Goal: Task Accomplishment & Management: Manage account settings

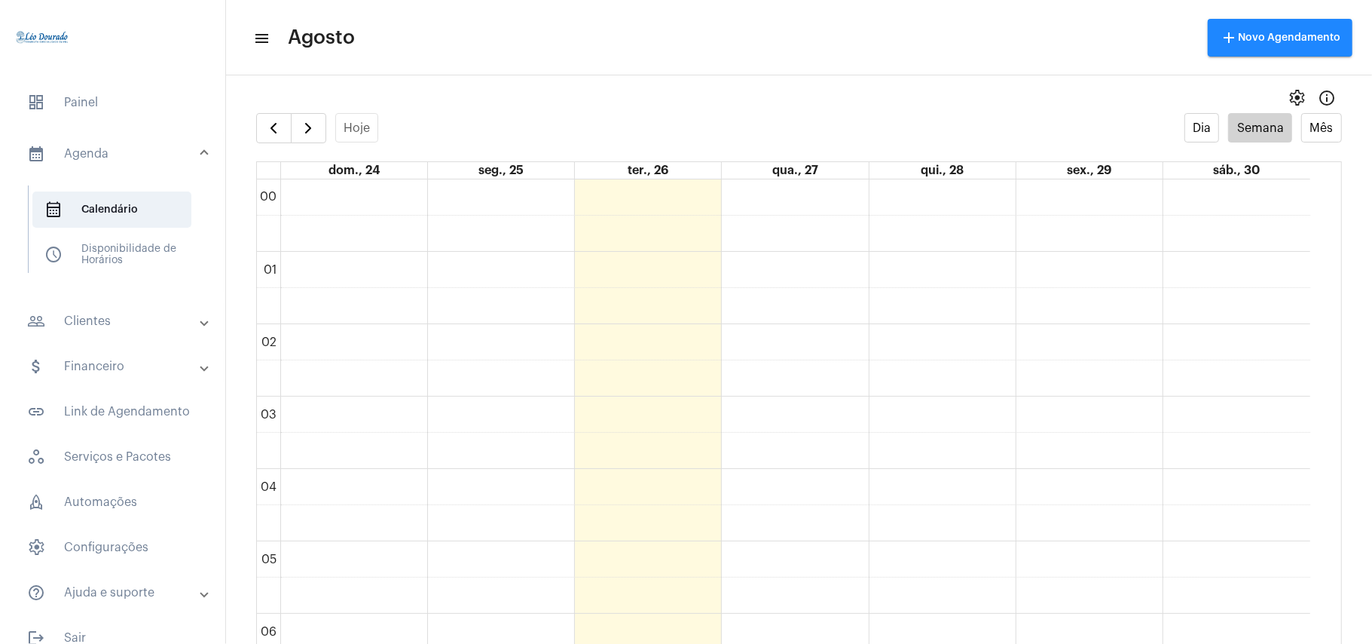
scroll to position [1038, 0]
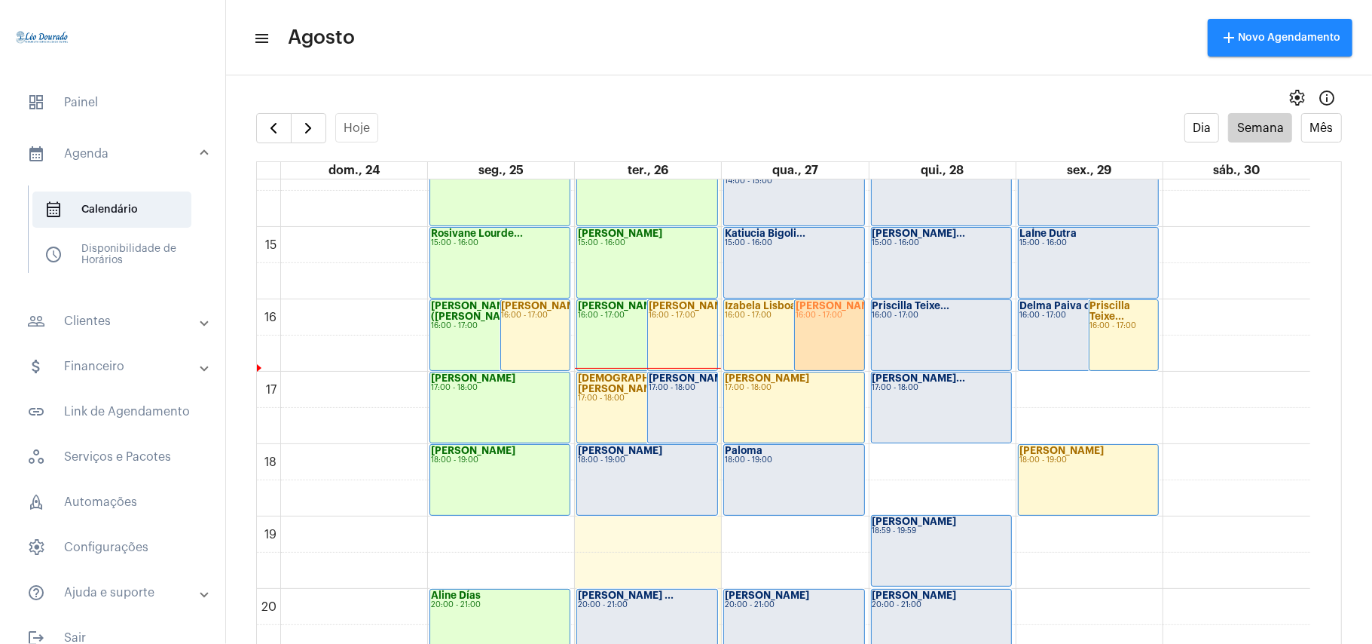
click at [674, 401] on div "[PERSON_NAME] 17:00 - 18:00" at bounding box center [682, 407] width 69 height 70
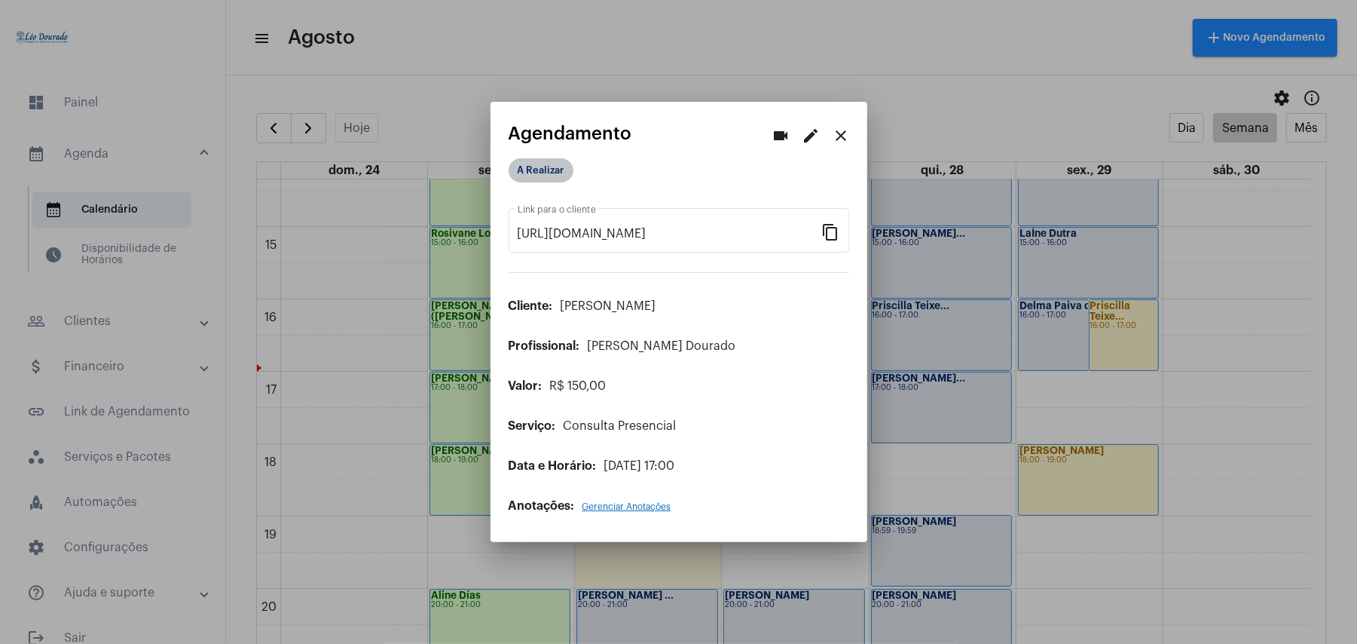
click at [556, 169] on mat-chip "A Realizar" at bounding box center [541, 170] width 65 height 24
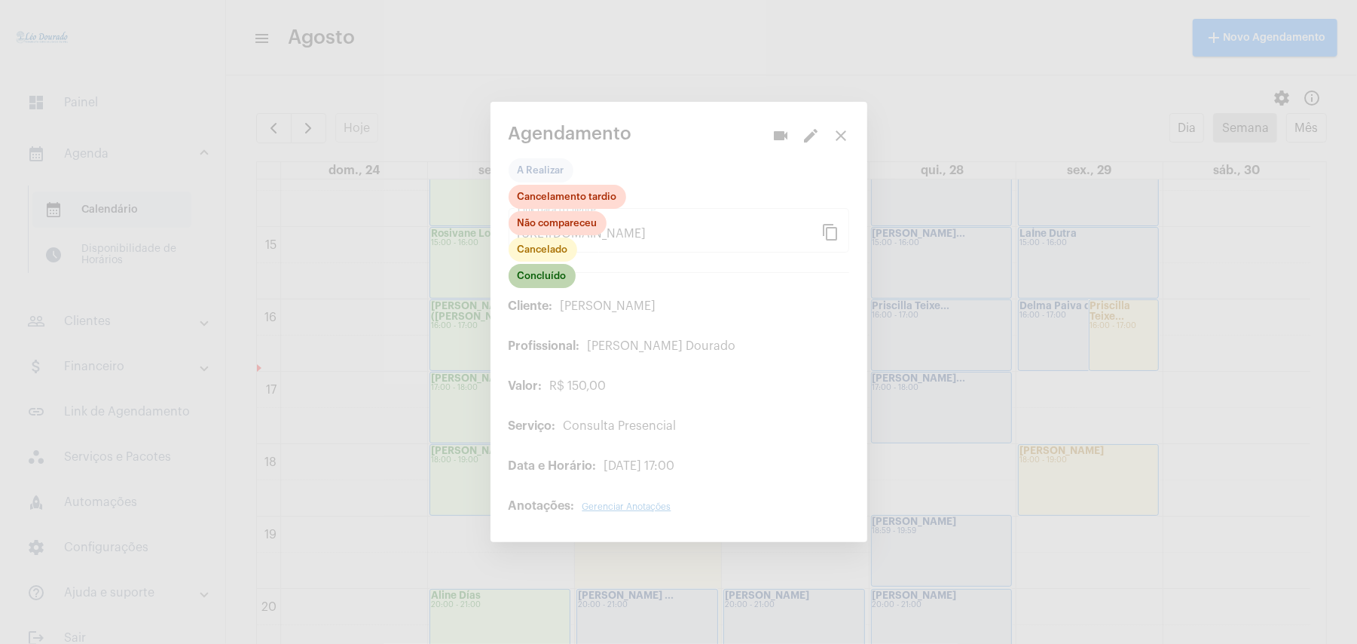
click at [550, 284] on mat-chip "Concluído" at bounding box center [542, 276] width 67 height 24
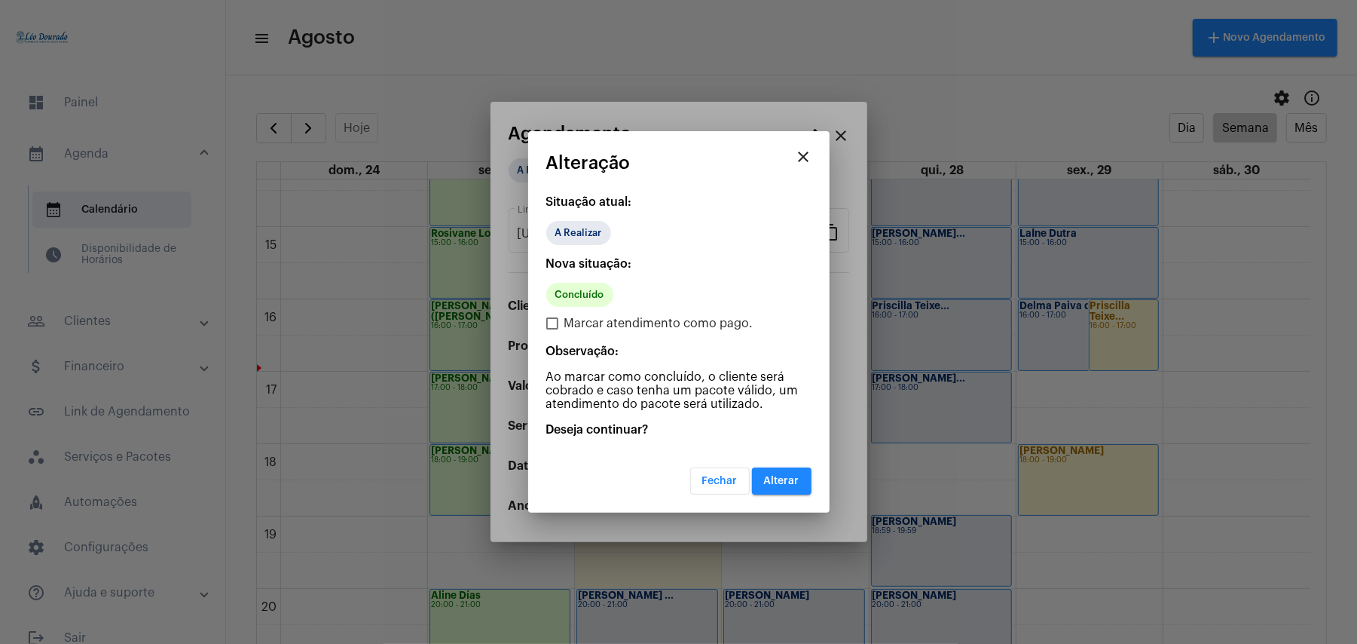
drag, startPoint x: 616, startPoint y: 332, endPoint x: 635, endPoint y: 332, distance: 18.1
click at [618, 332] on span "Marcar atendimento como pago." at bounding box center [658, 323] width 189 height 18
click at [552, 330] on input "Marcar atendimento como pago." at bounding box center [552, 329] width 1 height 1
checkbox input "true"
click at [785, 478] on span "Alterar" at bounding box center [781, 481] width 35 height 11
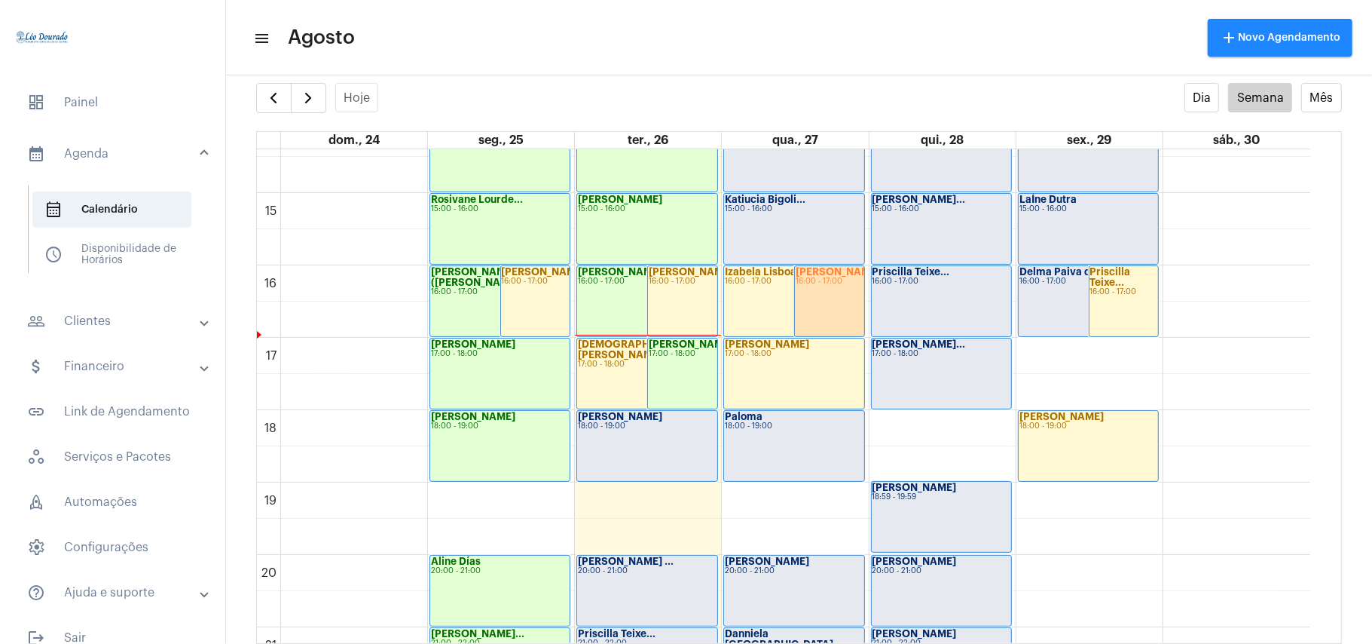
scroll to position [941, 0]
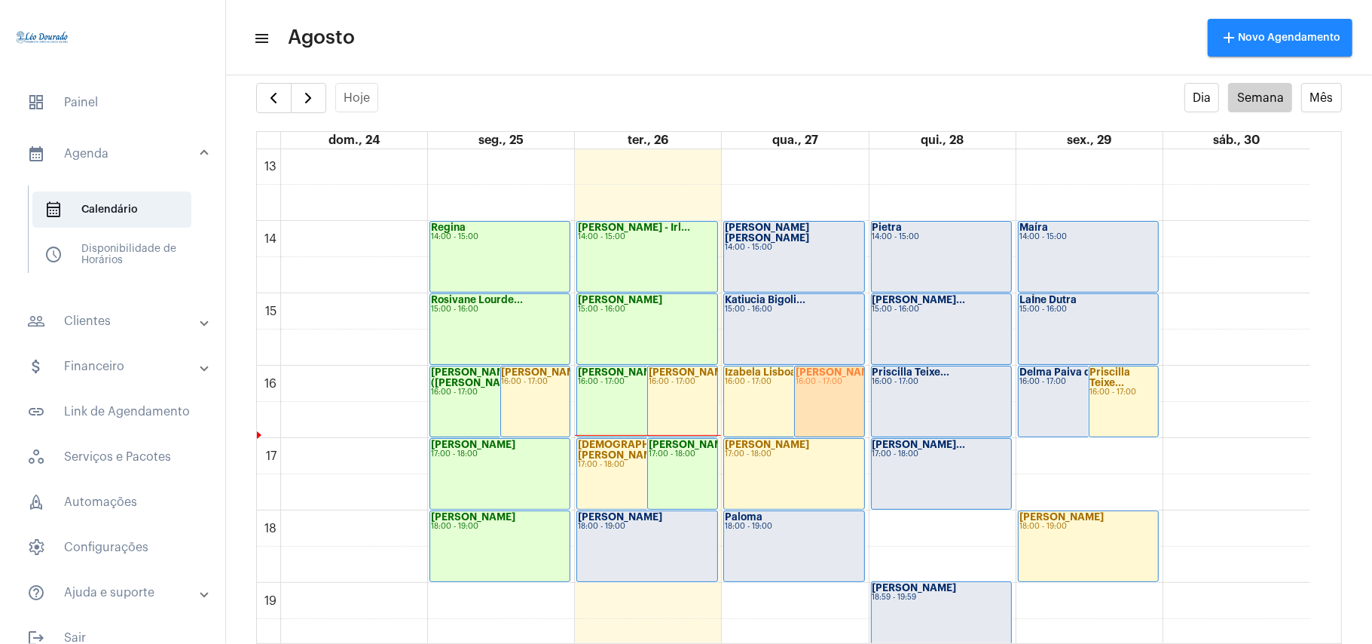
click at [621, 44] on mat-toolbar-row "menu Agosto add Novo Agendamento" at bounding box center [799, 38] width 1146 height 48
